Goal: Subscribe to service/newsletter

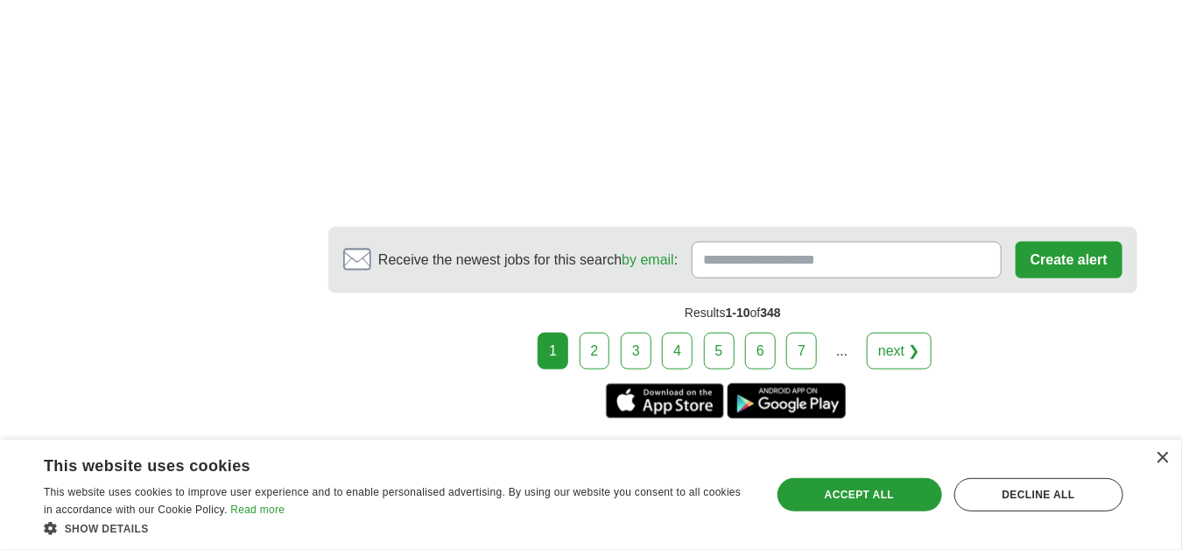
scroll to position [3337, 0]
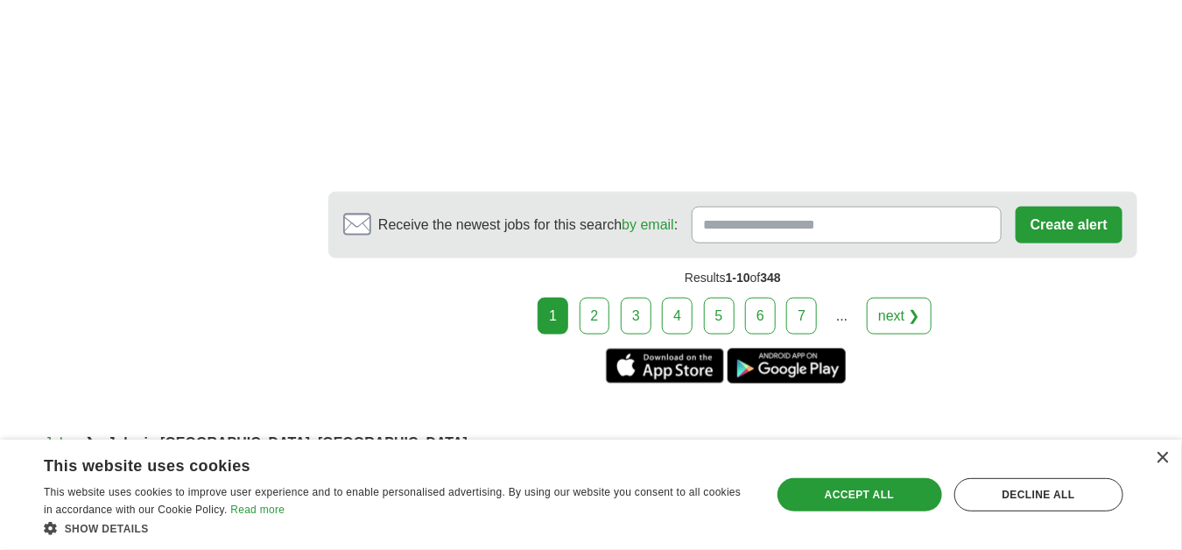
click at [595, 300] on link "2" at bounding box center [594, 316] width 31 height 37
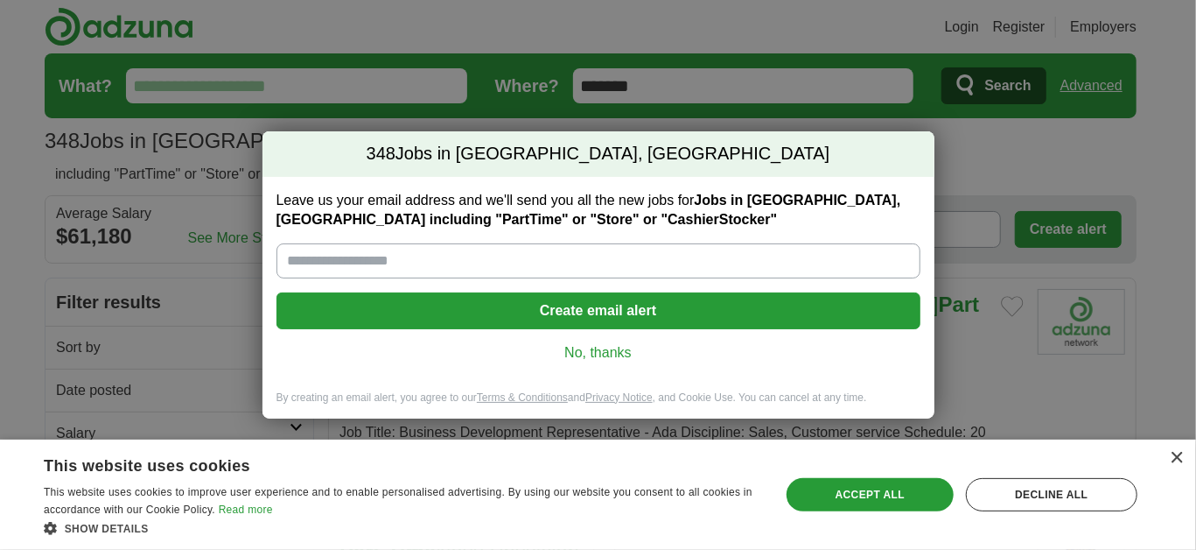
click at [296, 263] on input "Leave us your email address and we'll send you all the new jobs for Jobs in [GE…" at bounding box center [599, 260] width 644 height 35
type input "**********"
click at [594, 306] on button "Create email alert" at bounding box center [599, 310] width 644 height 37
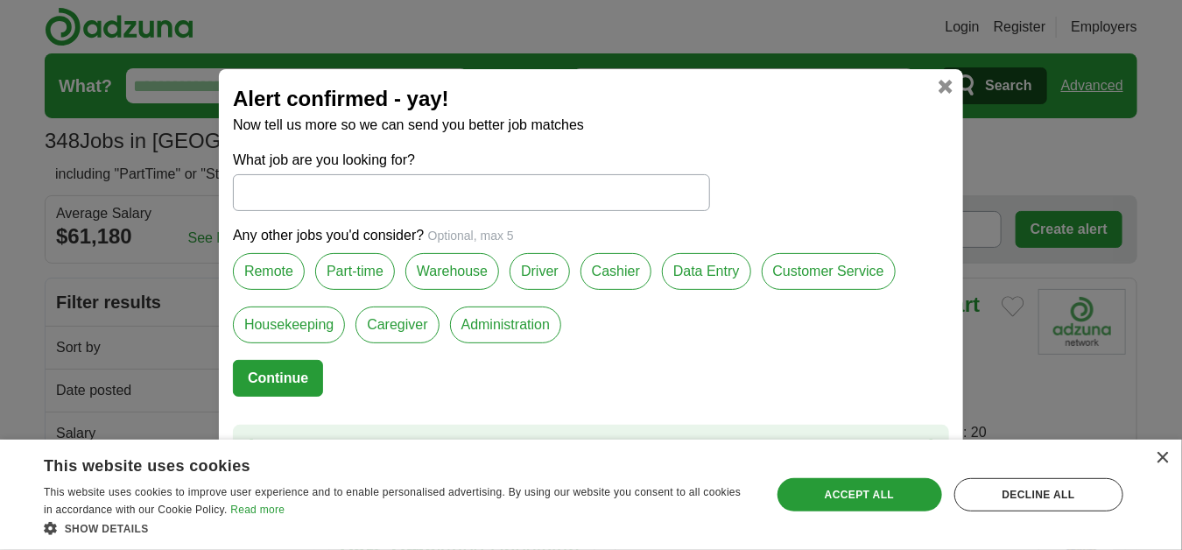
click at [595, 271] on label "Cashier" at bounding box center [615, 271] width 71 height 37
click at [789, 270] on label "Customer Service" at bounding box center [828, 271] width 134 height 37
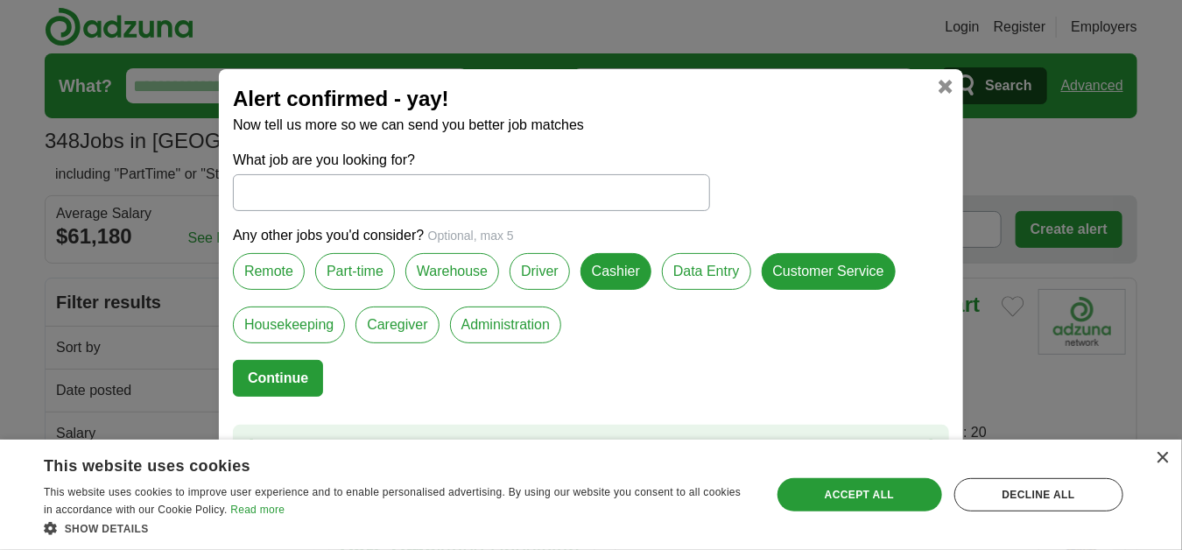
click at [440, 268] on label "Warehouse" at bounding box center [452, 271] width 94 height 37
click at [297, 327] on label "Housekeeping" at bounding box center [289, 324] width 112 height 37
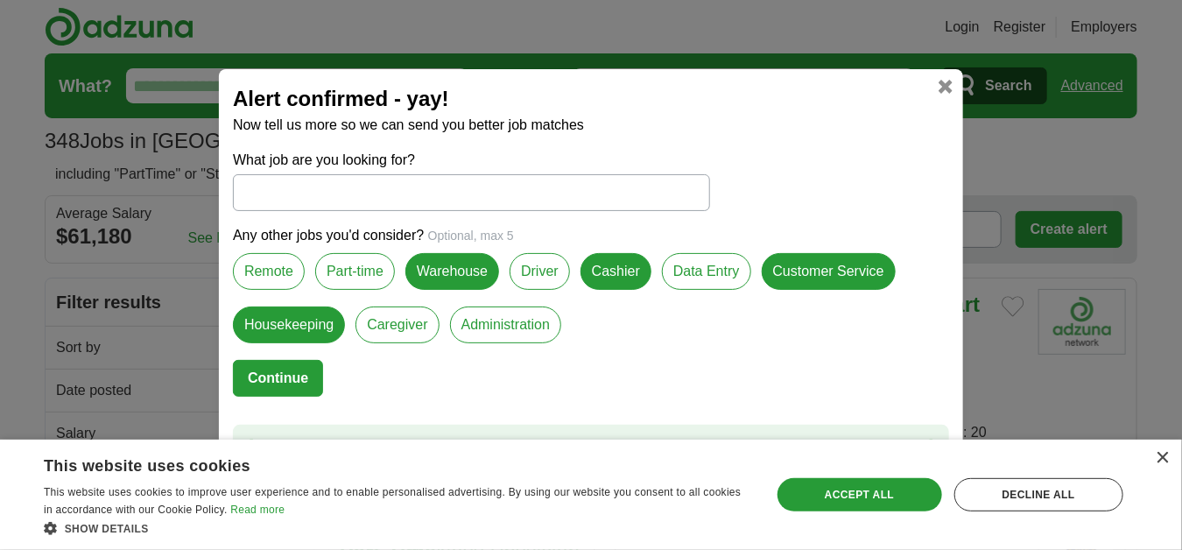
click at [284, 193] on input "What job are you looking for?" at bounding box center [471, 192] width 477 height 37
click at [946, 87] on link at bounding box center [945, 87] width 14 height 14
